Goal: Information Seeking & Learning: Understand process/instructions

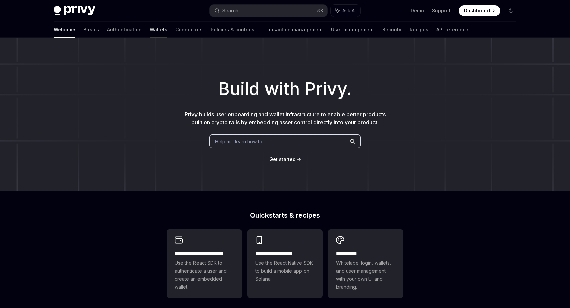
click at [150, 30] on link "Wallets" at bounding box center [158, 30] width 17 height 16
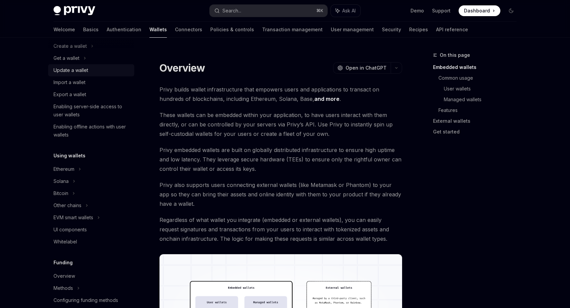
scroll to position [65, 0]
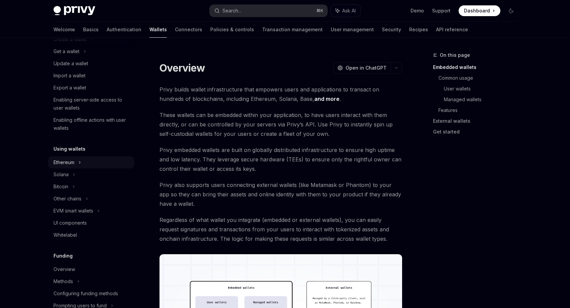
click at [91, 43] on icon at bounding box center [92, 39] width 3 height 8
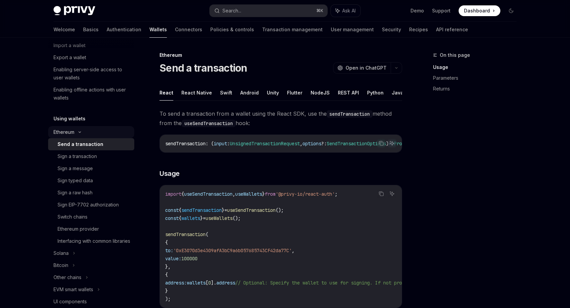
scroll to position [107, 0]
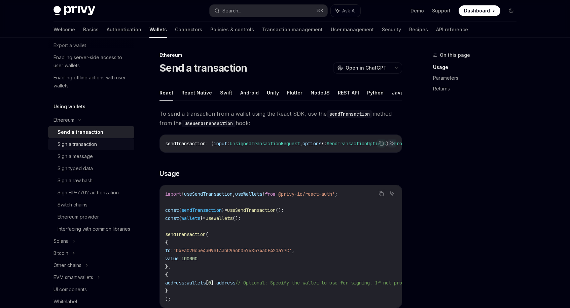
click at [91, 145] on div "Sign a transaction" at bounding box center [77, 144] width 39 height 8
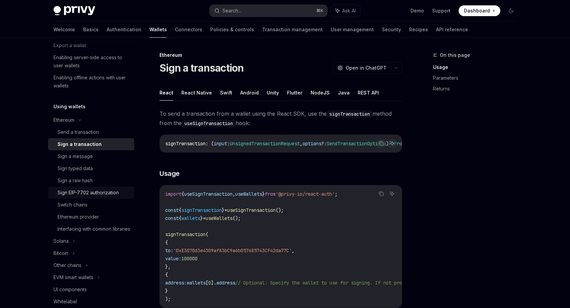
click at [83, 196] on div "Sign EIP-7702 authorization" at bounding box center [88, 193] width 61 height 8
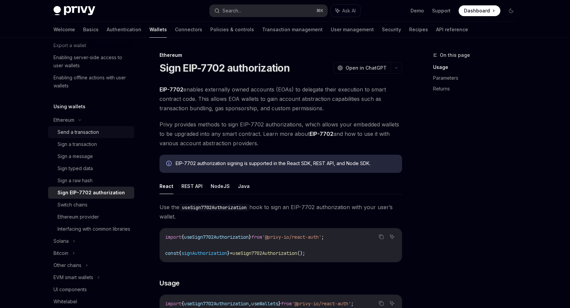
click at [86, 132] on div "Send a transaction" at bounding box center [78, 132] width 41 height 8
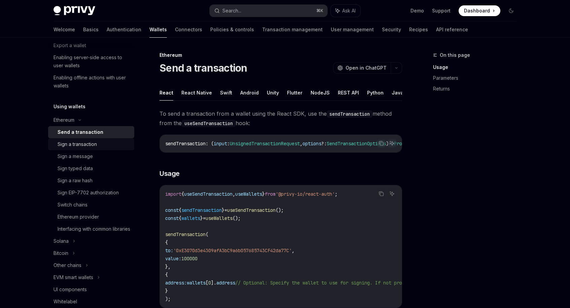
click at [82, 145] on div "Sign a transaction" at bounding box center [77, 144] width 39 height 8
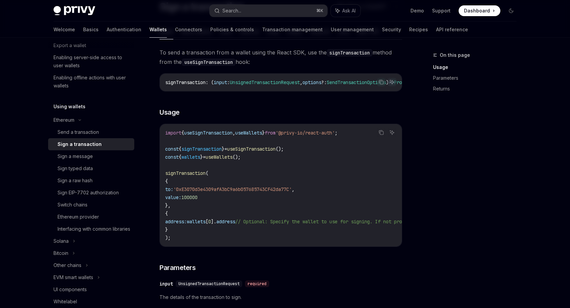
scroll to position [62, 0]
click at [83, 157] on div "Sign a message" at bounding box center [75, 156] width 35 height 8
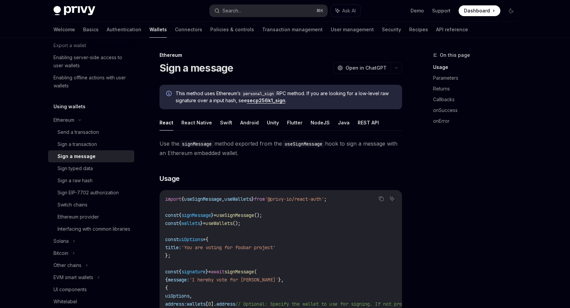
scroll to position [67, 0]
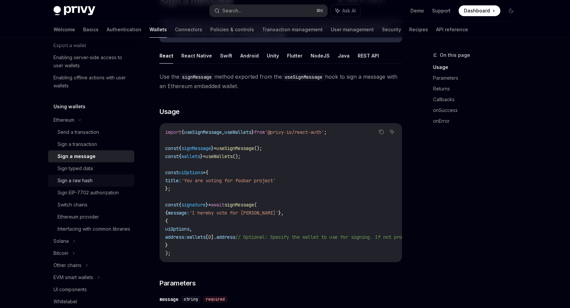
click at [81, 183] on div "Sign a raw hash" at bounding box center [75, 181] width 35 height 8
type textarea "*"
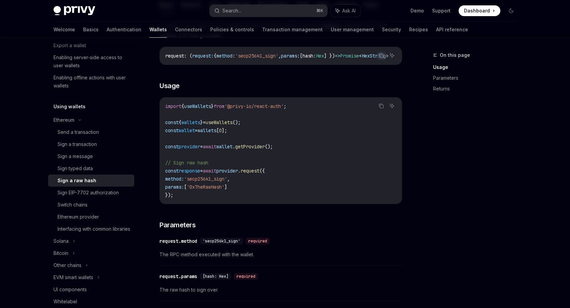
scroll to position [102, 0]
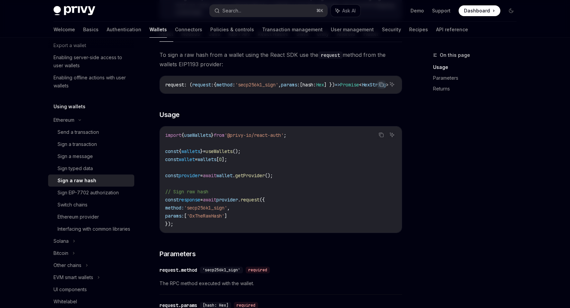
click at [217, 211] on span "'secp256k1_sign'" at bounding box center [205, 208] width 43 height 6
click at [209, 211] on span "'secp256k1_sign'" at bounding box center [205, 208] width 43 height 6
copy span "secp256k1_sign"
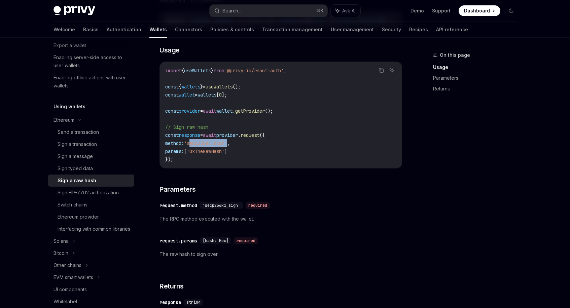
scroll to position [168, 0]
click at [224, 207] on span "'secp256k1_sign'" at bounding box center [222, 204] width 38 height 5
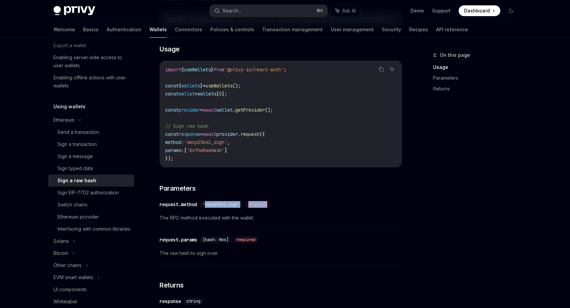
click at [224, 207] on span "'secp256k1_sign'" at bounding box center [222, 204] width 38 height 5
click at [266, 216] on span "The RPC method executed with the wallet." at bounding box center [280, 218] width 243 height 8
drag, startPoint x: 241, startPoint y: 208, endPoint x: 208, endPoint y: 207, distance: 33.6
click at [208, 207] on span "'secp256k1_sign'" at bounding box center [222, 204] width 38 height 5
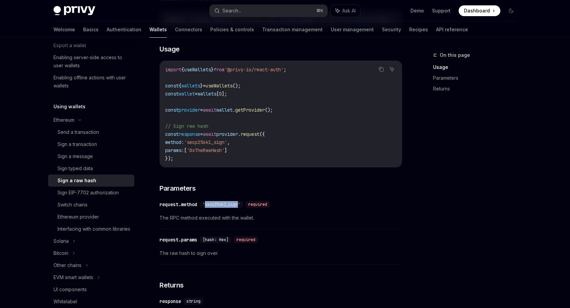
copy span "secp256k1_sign"
click at [213, 145] on span "'secp256k1_sign'" at bounding box center [205, 142] width 43 height 6
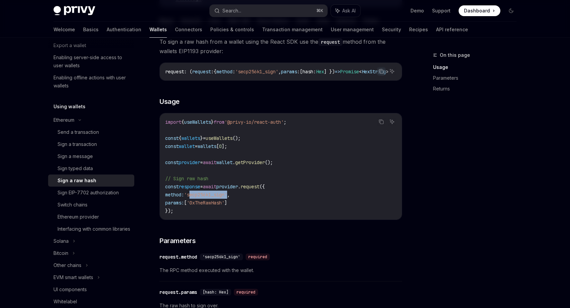
scroll to position [115, 0]
